Goal: Navigation & Orientation: Find specific page/section

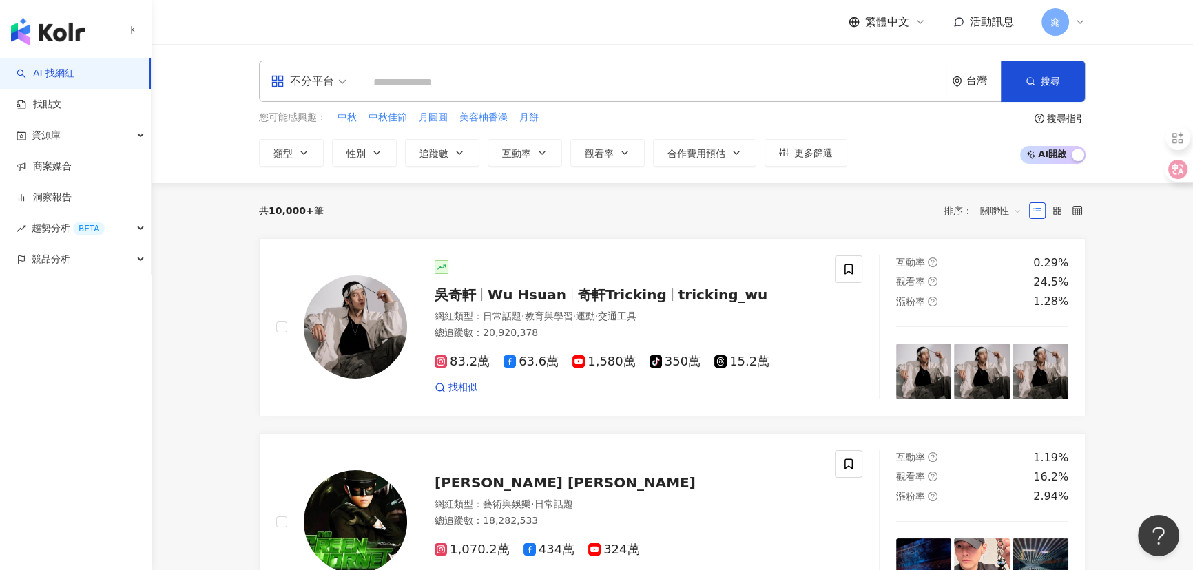
click at [1078, 20] on icon at bounding box center [1079, 22] width 11 height 11
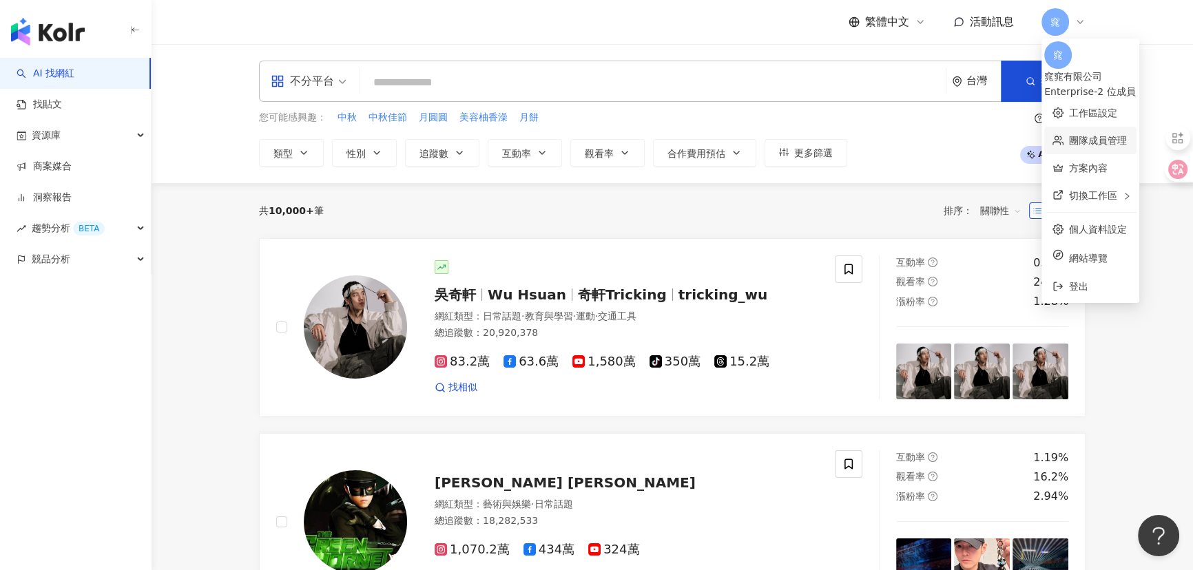
click at [1109, 135] on link "團隊成員管理" at bounding box center [1098, 140] width 58 height 11
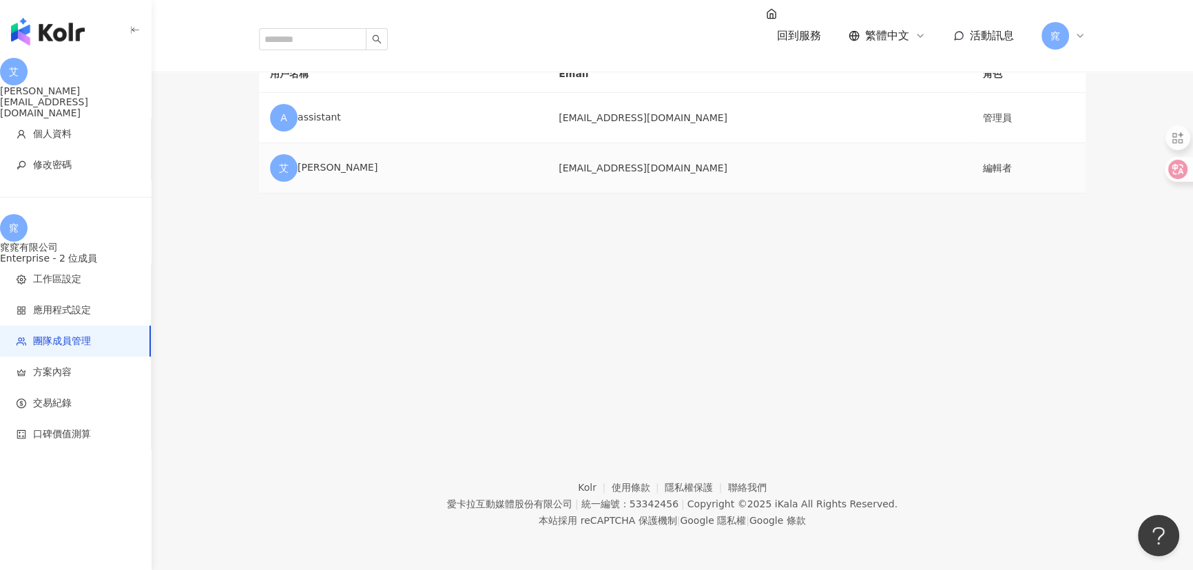
click at [972, 194] on td "編輯者" at bounding box center [1029, 168] width 114 height 50
drag, startPoint x: 955, startPoint y: 214, endPoint x: 949, endPoint y: 218, distance: 7.3
click at [972, 143] on td "管理員" at bounding box center [1029, 118] width 114 height 50
click at [68, 277] on li "工作區設定" at bounding box center [75, 279] width 151 height 31
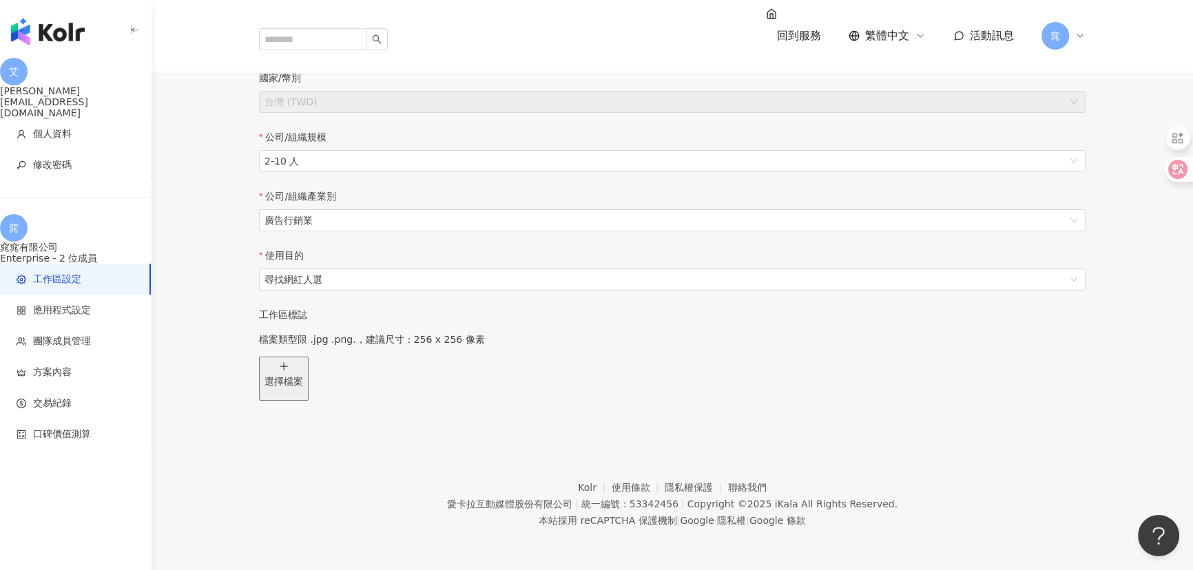
scroll to position [187, 0]
click at [68, 304] on span "應用程式設定" at bounding box center [62, 311] width 58 height 14
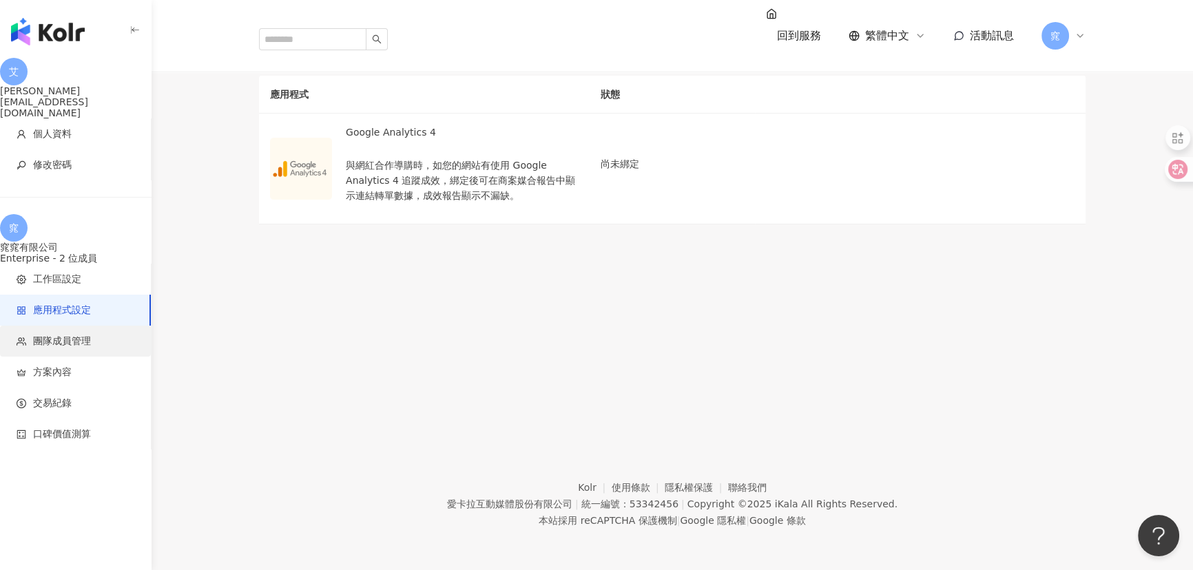
click at [88, 338] on li "團隊成員管理" at bounding box center [75, 341] width 151 height 31
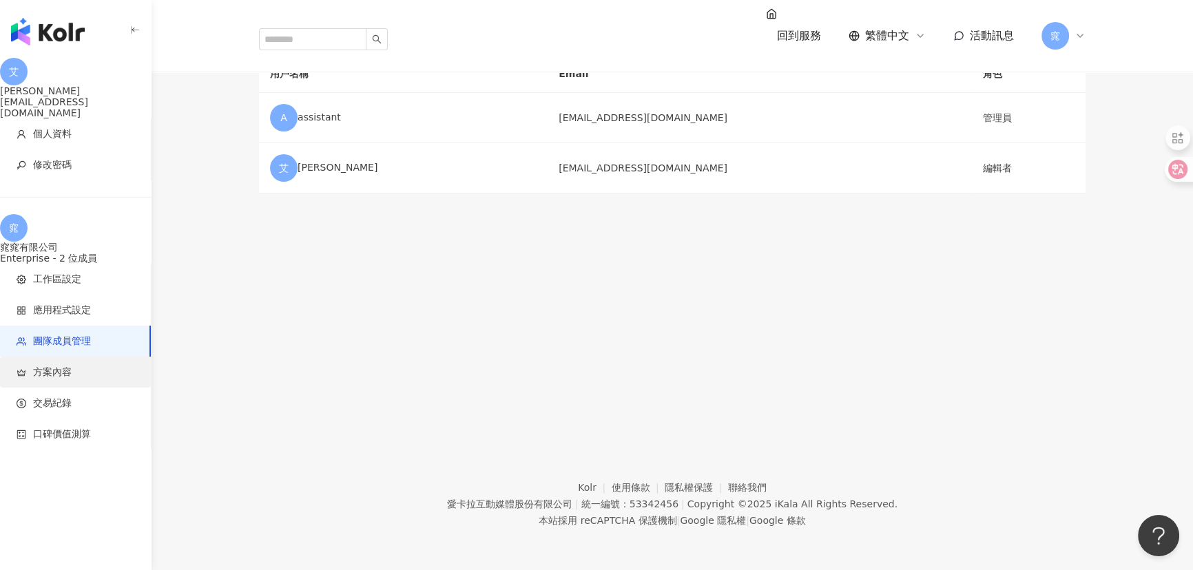
click at [73, 366] on span "方案內容" at bounding box center [78, 373] width 123 height 14
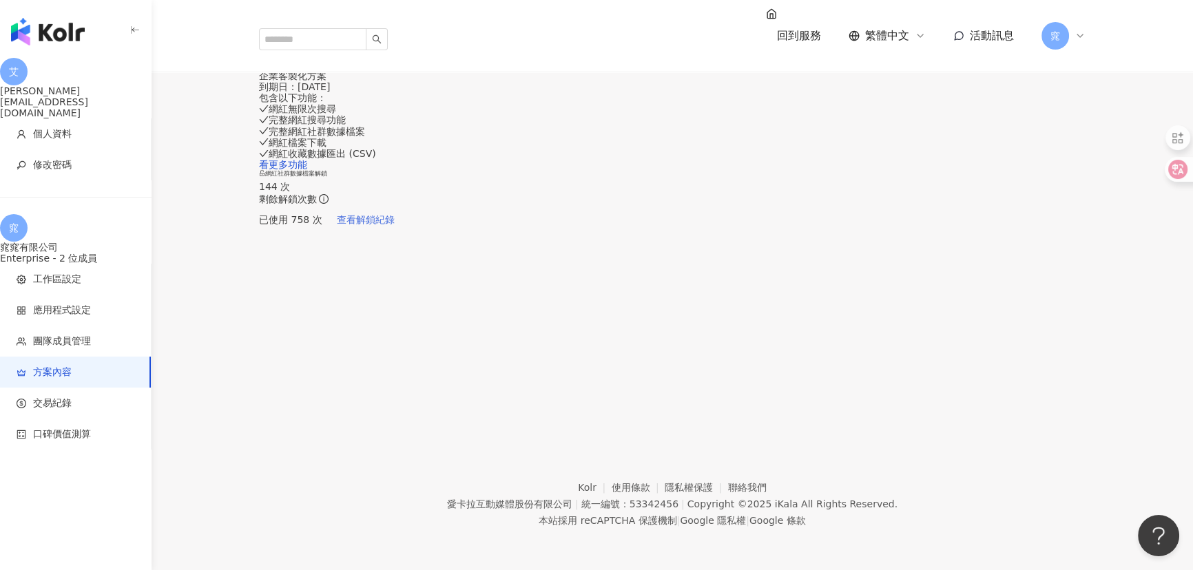
click at [395, 225] on span "查看解鎖紀錄" at bounding box center [366, 219] width 58 height 11
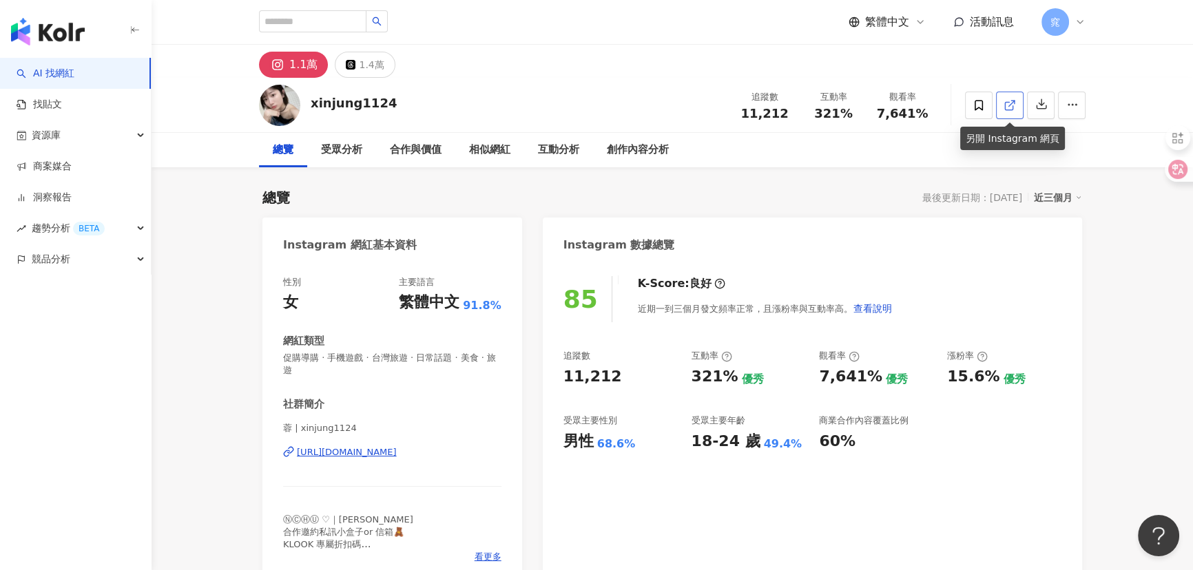
click at [1008, 102] on icon at bounding box center [1009, 106] width 8 height 8
